Goal: Navigation & Orientation: Find specific page/section

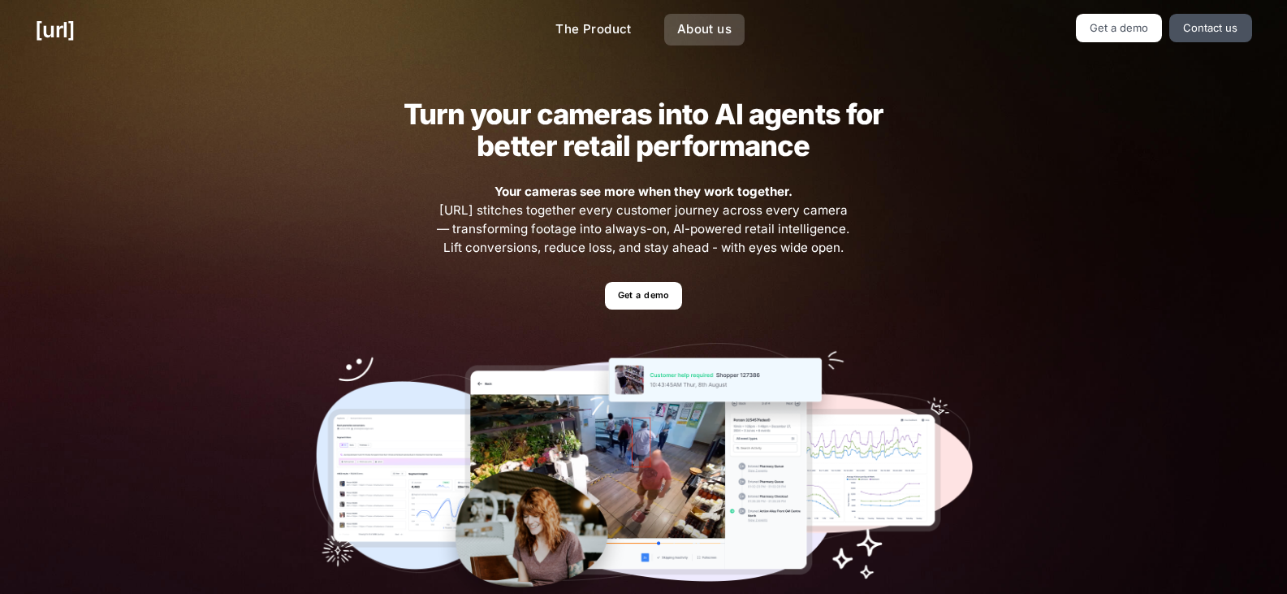
click at [703, 32] on link "About us" at bounding box center [704, 30] width 80 height 32
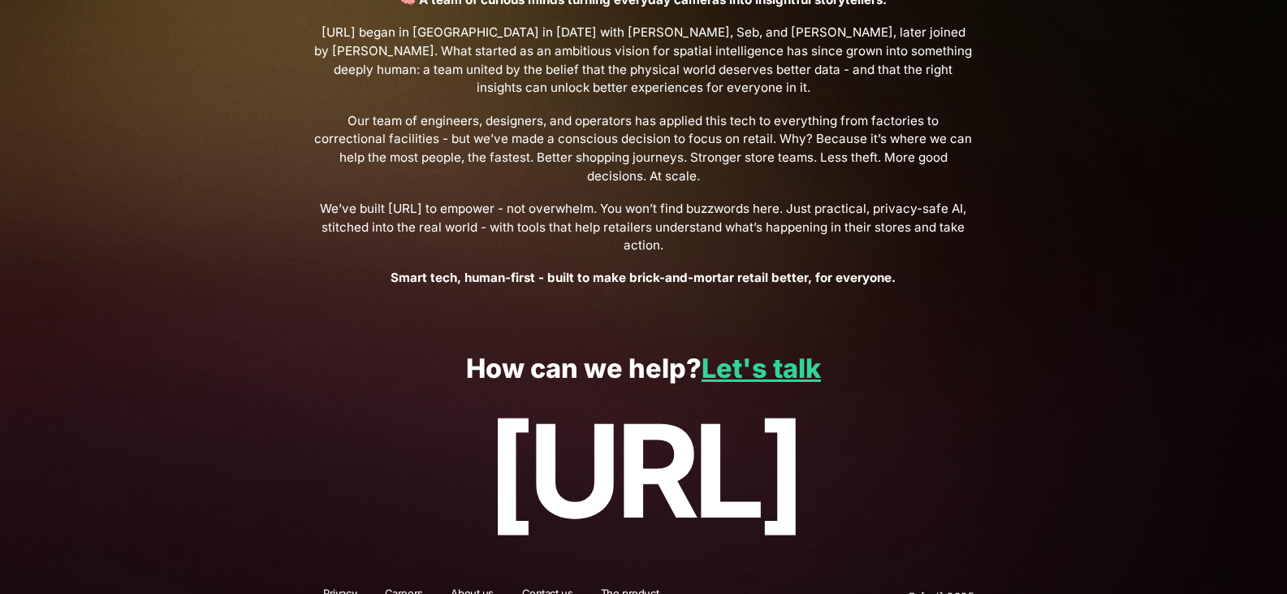
scroll to position [604, 0]
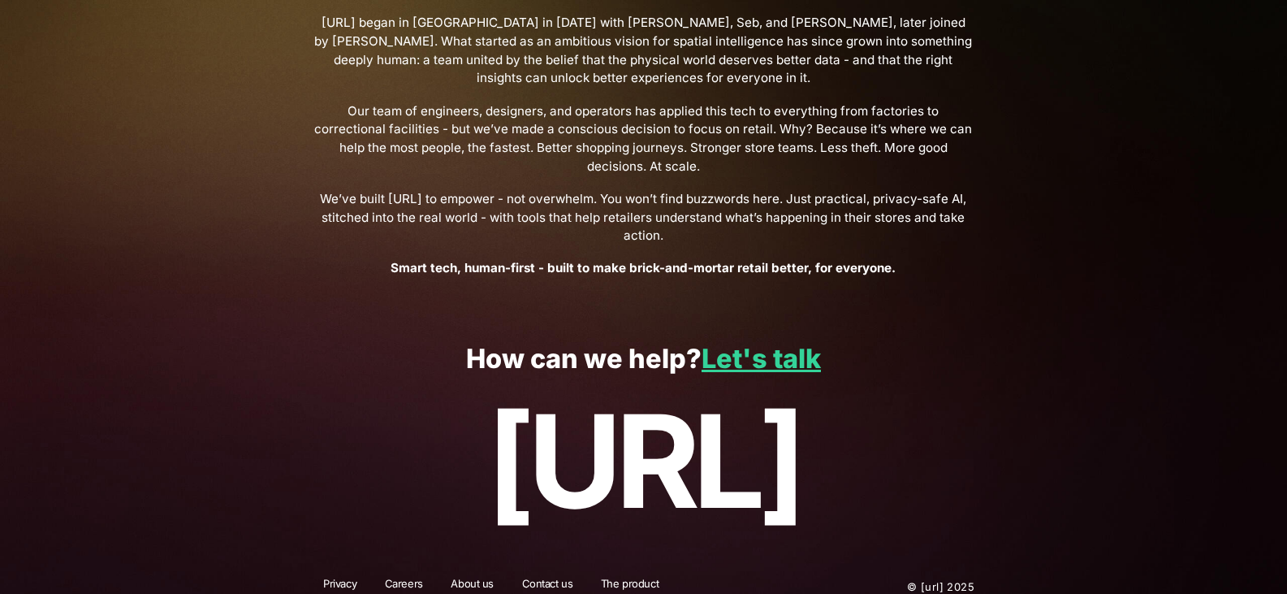
click at [396, 576] on link "Careers" at bounding box center [403, 586] width 59 height 21
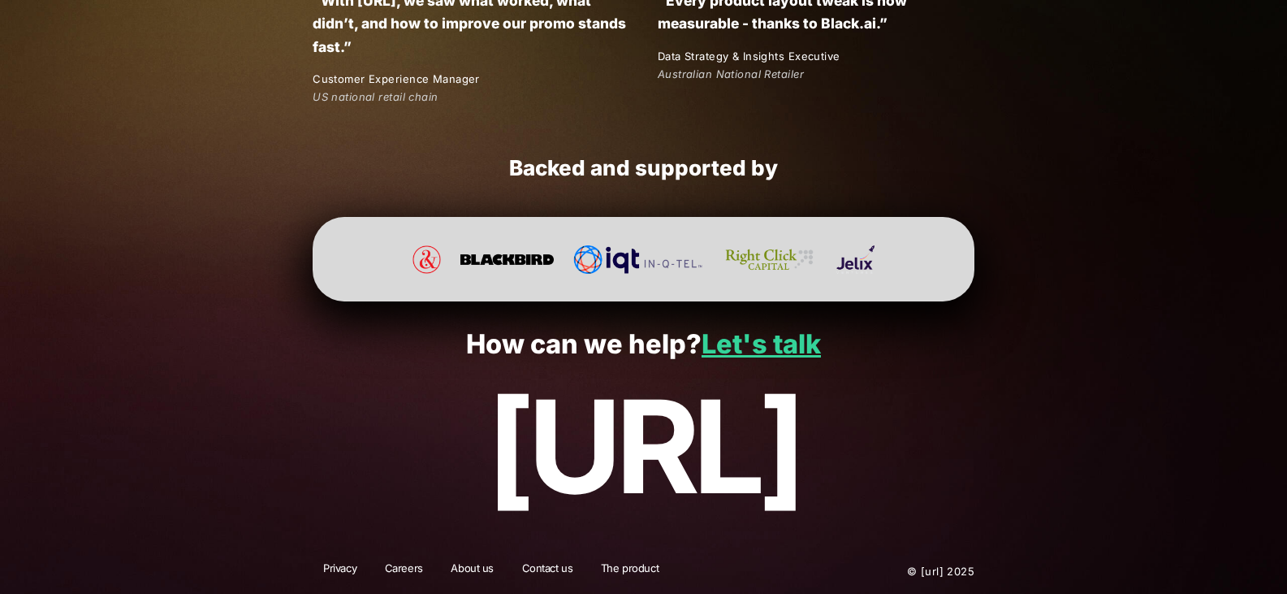
scroll to position [3070, 0]
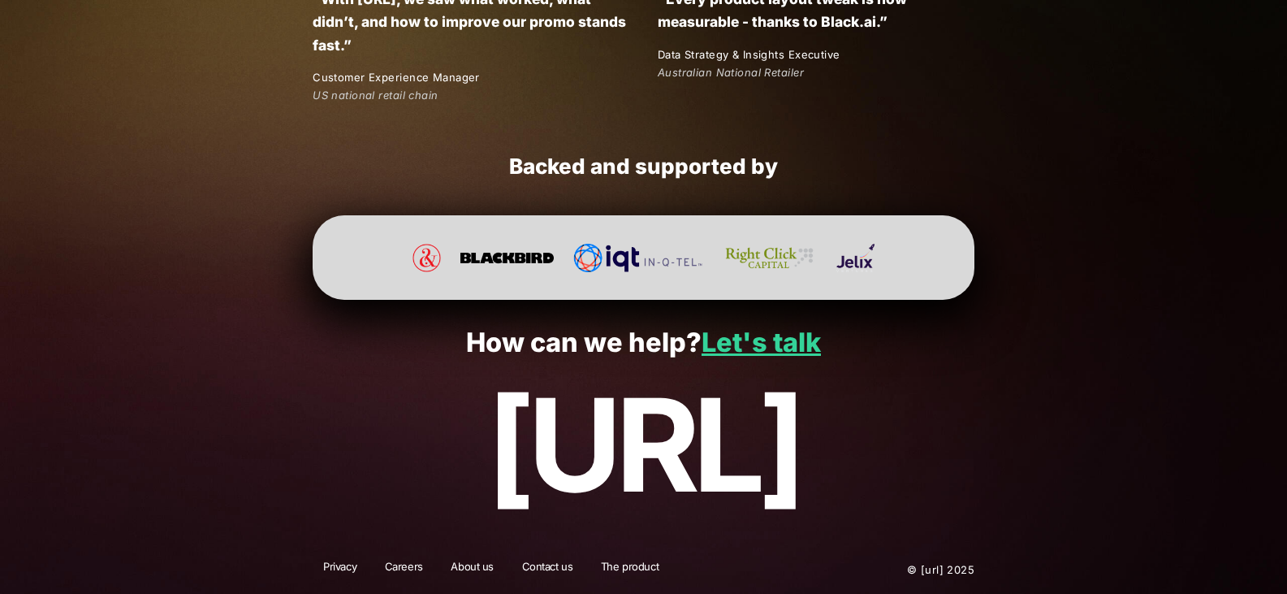
click at [408, 563] on link "Careers" at bounding box center [403, 569] width 59 height 21
